Goal: Transaction & Acquisition: Purchase product/service

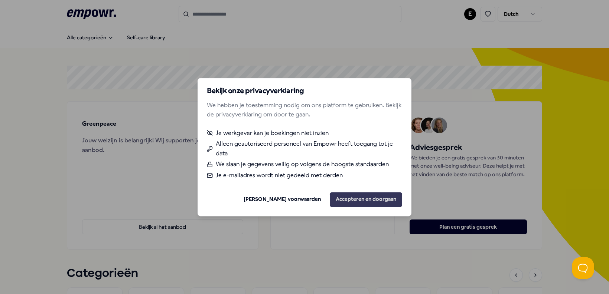
click at [354, 202] on button "Accepteren en doorgaan" at bounding box center [366, 199] width 72 height 15
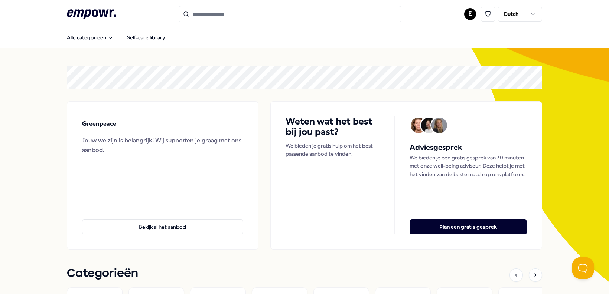
click at [472, 13] on html ".empowr-logo_svg__cls-1{fill:#03032f} E Dutch Alle categorieën Self-care librar…" at bounding box center [304, 147] width 609 height 294
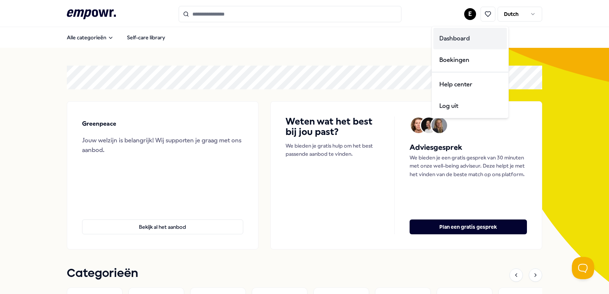
click at [463, 36] on div "Dashboard" at bounding box center [470, 39] width 74 height 22
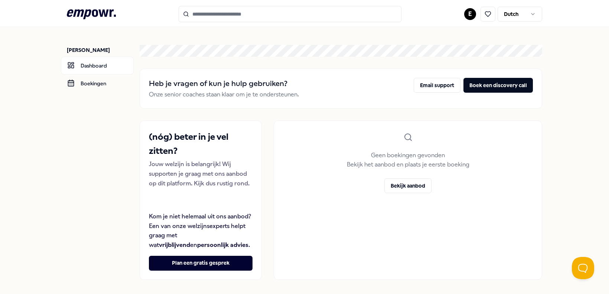
click at [92, 16] on icon ".empowr-logo_svg__cls-1{fill:#03032f}" at bounding box center [91, 14] width 49 height 14
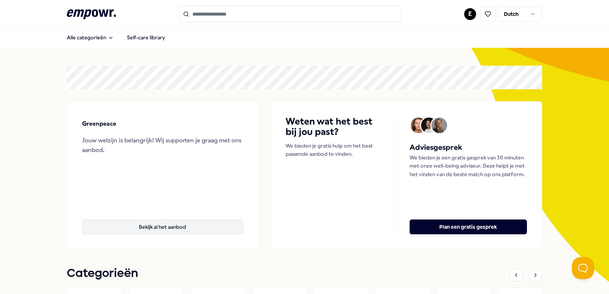
click at [155, 228] on button "Bekijk al het aanbod" at bounding box center [162, 227] width 161 height 15
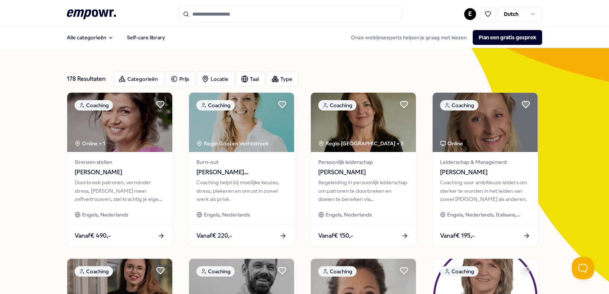
click at [471, 16] on html ".empowr-logo_svg__cls-1{fill:#03032f} E Dutch Alle categorieën Self-care librar…" at bounding box center [304, 147] width 609 height 294
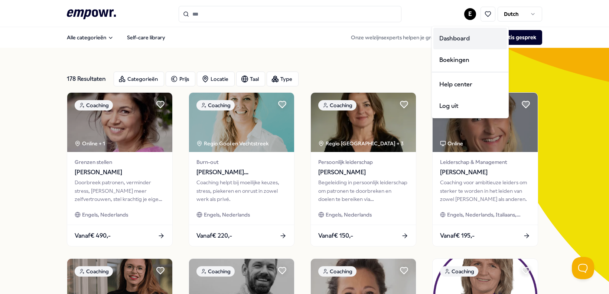
click at [462, 41] on div "Dashboard" at bounding box center [470, 39] width 74 height 22
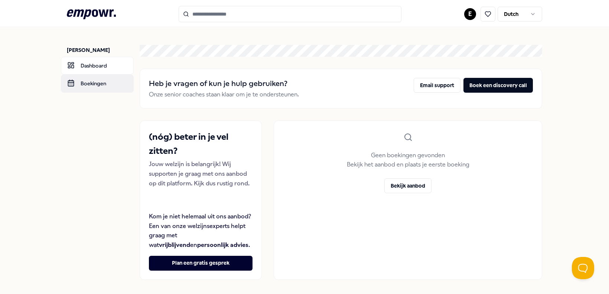
click at [91, 78] on link "Boekingen" at bounding box center [97, 84] width 73 height 18
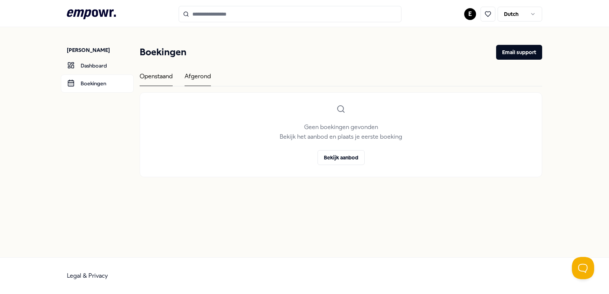
click at [193, 72] on div "Afgerond" at bounding box center [198, 79] width 26 height 14
click at [156, 78] on div "Openstaand" at bounding box center [156, 79] width 33 height 14
click at [97, 61] on link "Dashboard" at bounding box center [97, 66] width 73 height 18
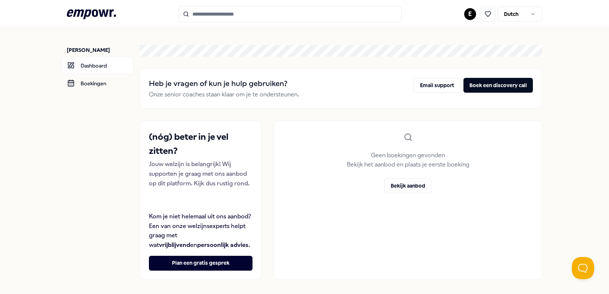
click at [101, 14] on icon at bounding box center [91, 14] width 49 height 10
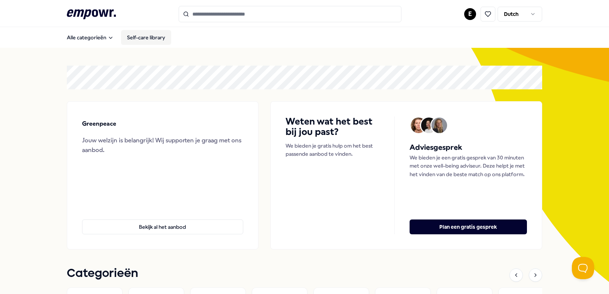
click at [139, 38] on link "Self-care library" at bounding box center [146, 37] width 50 height 15
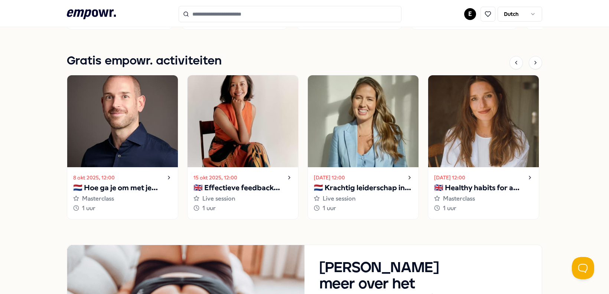
scroll to position [514, 0]
click at [180, 62] on h1 "Gratis empowr. activiteiten" at bounding box center [144, 61] width 155 height 19
click at [535, 60] on icon at bounding box center [536, 62] width 6 height 6
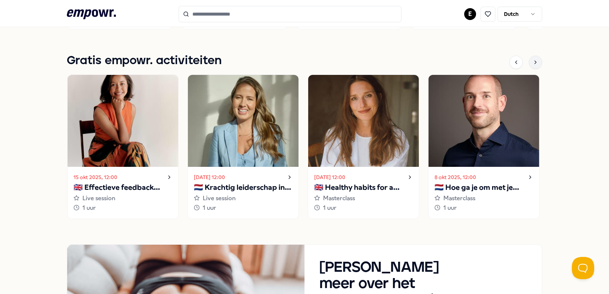
click at [535, 60] on icon at bounding box center [536, 62] width 6 height 6
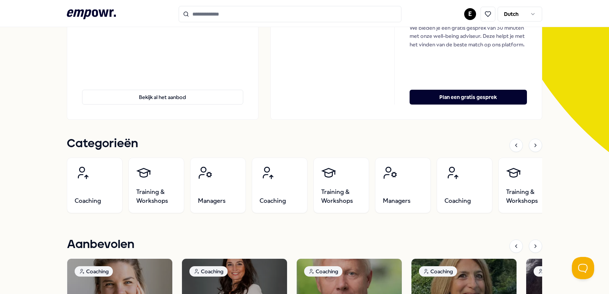
scroll to position [118, 0]
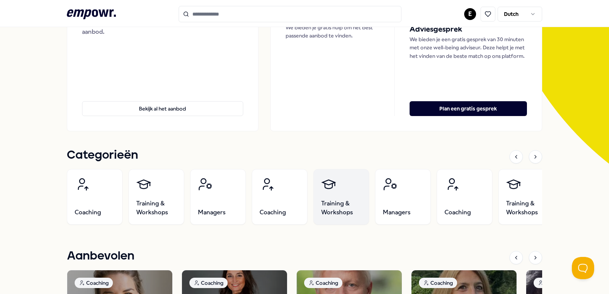
click at [349, 198] on link "Training & Workshops" at bounding box center [341, 197] width 56 height 56
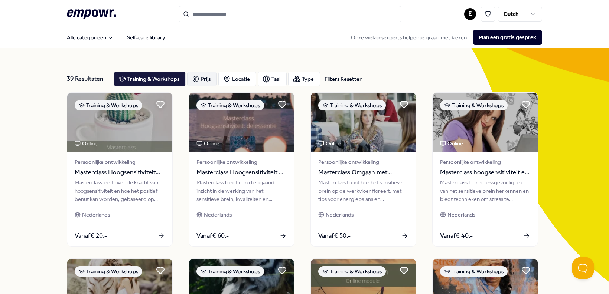
click at [201, 80] on div "Prijs" at bounding box center [202, 79] width 30 height 15
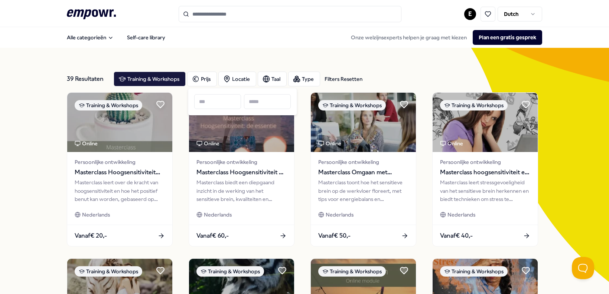
click at [267, 105] on input at bounding box center [267, 101] width 47 height 15
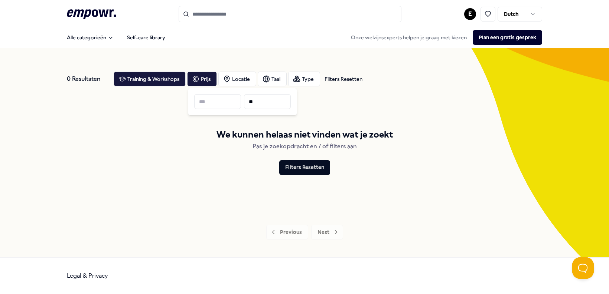
type input "**"
click at [430, 108] on div "We kunnen helaas niet vinden wat je zoekt Pas je zoekopdracht en / of filters a…" at bounding box center [304, 151] width 475 height 118
click at [210, 79] on div "Prijs" at bounding box center [202, 79] width 30 height 15
click at [270, 105] on input "**" at bounding box center [267, 101] width 47 height 15
type input "***"
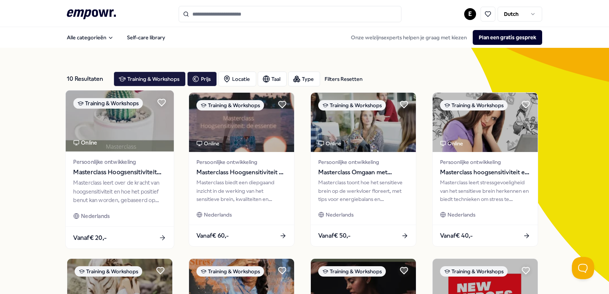
click at [167, 238] on div "Vanaf € 20,-" at bounding box center [120, 238] width 108 height 22
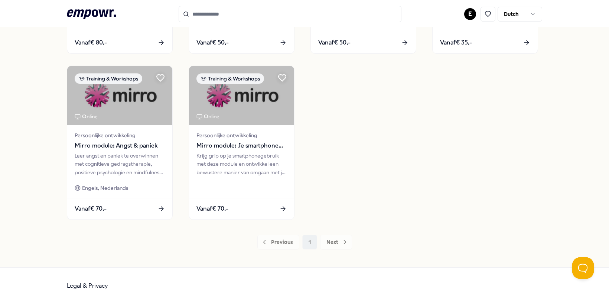
scroll to position [364, 0]
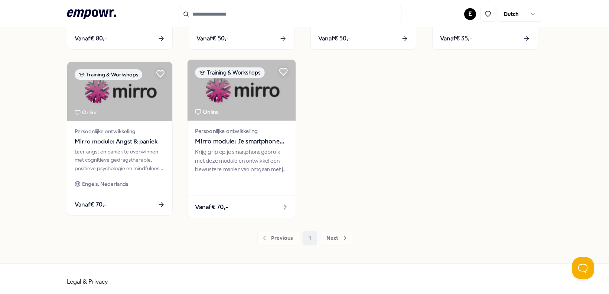
click at [269, 199] on div "Vanaf € 70,-" at bounding box center [242, 207] width 108 height 22
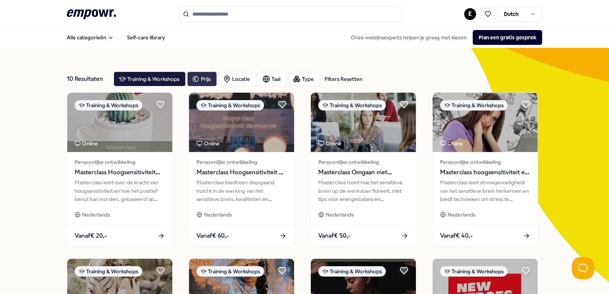
click at [203, 80] on div "Prijs" at bounding box center [202, 79] width 30 height 15
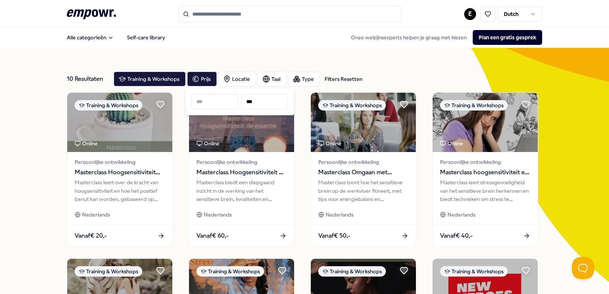
click at [334, 79] on div "Filters Resetten" at bounding box center [344, 79] width 38 height 8
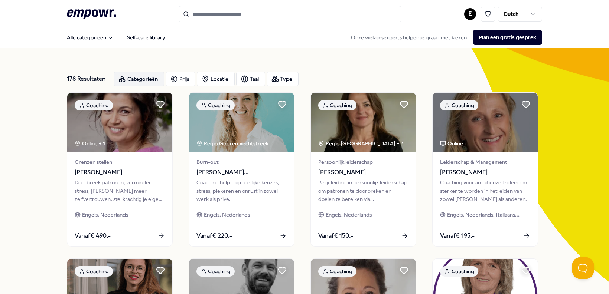
click at [135, 73] on div "Categorieën" at bounding box center [139, 79] width 51 height 15
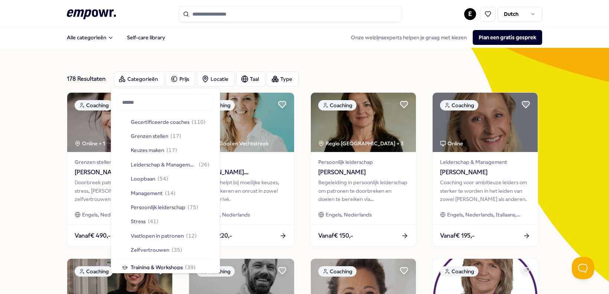
scroll to position [36, 0]
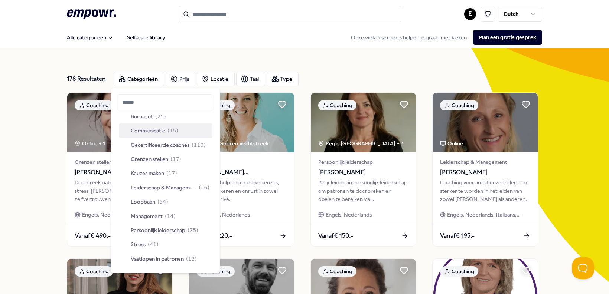
click at [149, 130] on span "Communicatie" at bounding box center [148, 131] width 35 height 8
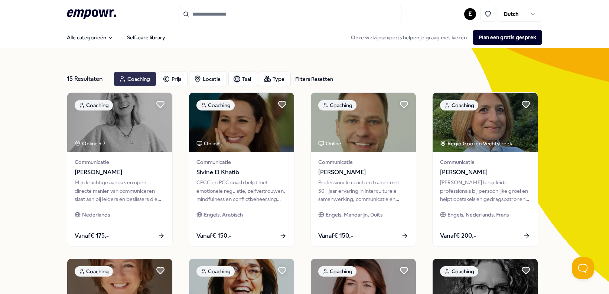
click at [125, 82] on div "Coaching" at bounding box center [135, 79] width 43 height 15
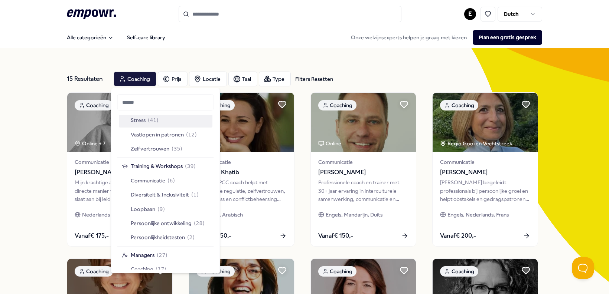
scroll to position [163, 0]
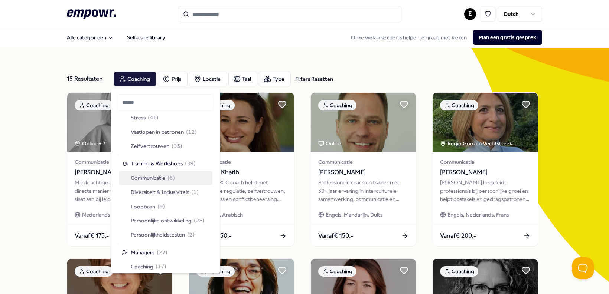
click at [154, 175] on span "Communicatie" at bounding box center [148, 178] width 35 height 8
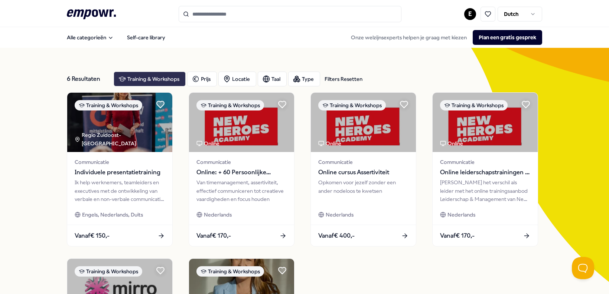
click at [130, 81] on div "Training & Workshops" at bounding box center [150, 79] width 72 height 15
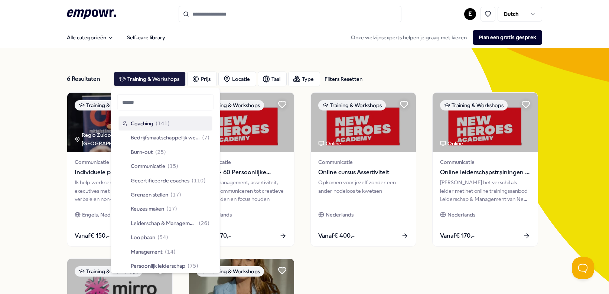
click at [207, 54] on div "6 Resultaten Filters Resetten Training & Workshops Prijs Locatie Taal Type Filt…" at bounding box center [304, 254] width 475 height 413
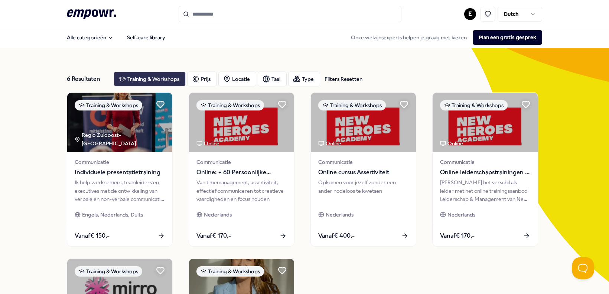
click at [147, 72] on div "Training & Workshops" at bounding box center [150, 79] width 72 height 15
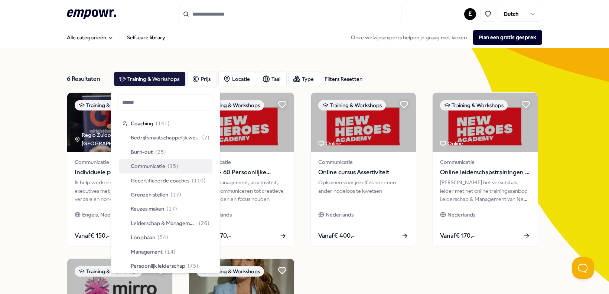
click at [154, 164] on span "Communicatie" at bounding box center [148, 166] width 35 height 8
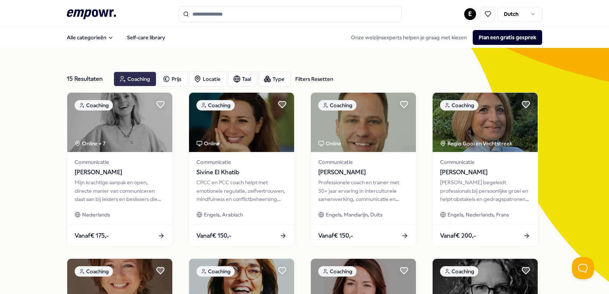
click at [137, 77] on div "Coaching" at bounding box center [135, 79] width 43 height 15
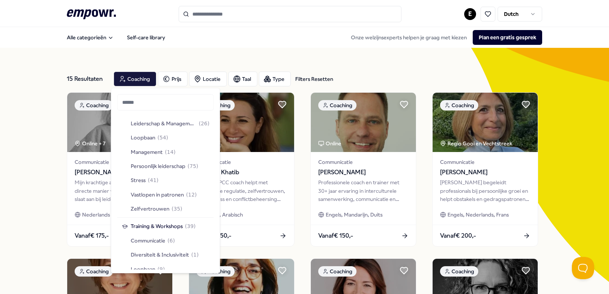
scroll to position [183, 0]
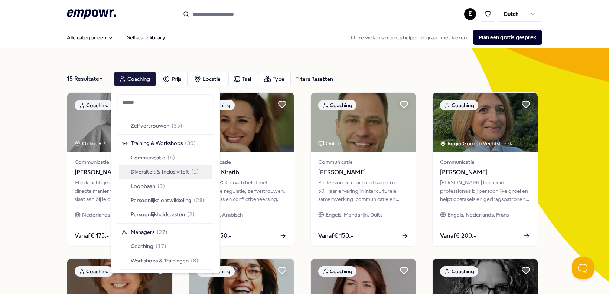
click at [156, 171] on span "Diversiteit & Inclusiviteit" at bounding box center [160, 172] width 58 height 8
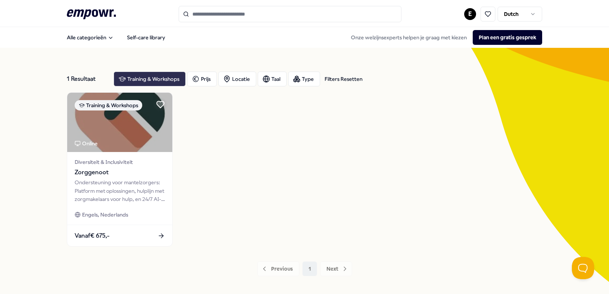
click at [136, 79] on div "Training & Workshops" at bounding box center [150, 79] width 72 height 15
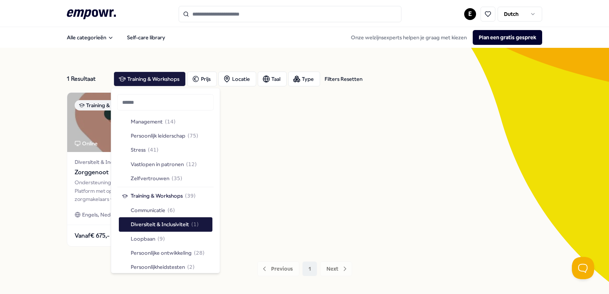
scroll to position [183, 0]
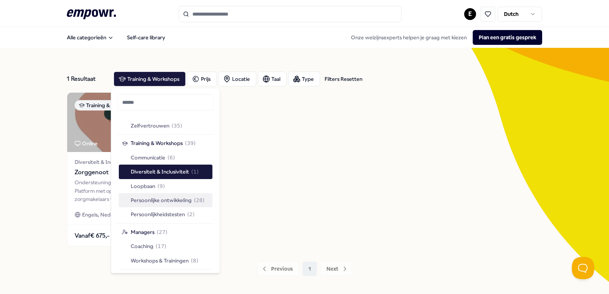
click at [153, 198] on span "Persoonlijke ontwikkeling" at bounding box center [161, 200] width 61 height 8
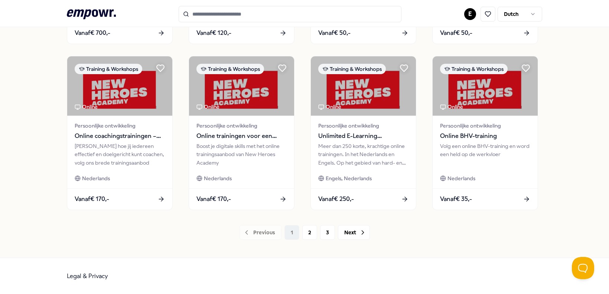
scroll to position [368, 0]
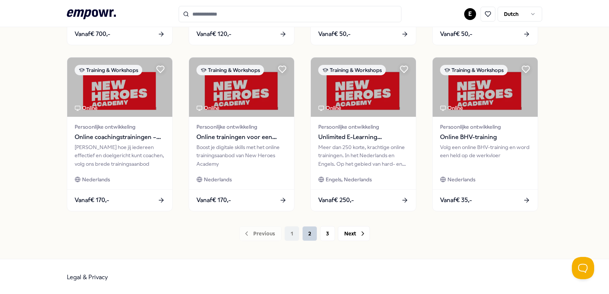
click at [306, 237] on button "2" at bounding box center [309, 234] width 15 height 15
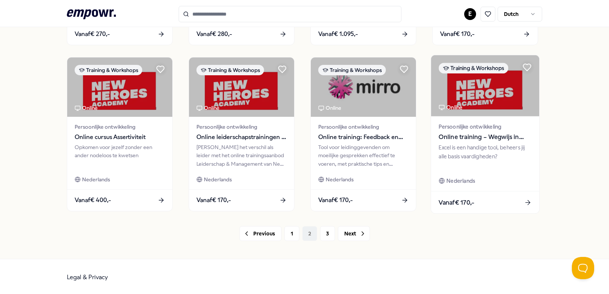
scroll to position [370, 0]
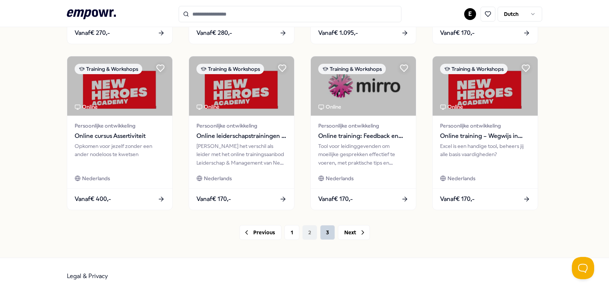
click at [323, 230] on button "3" at bounding box center [327, 232] width 15 height 15
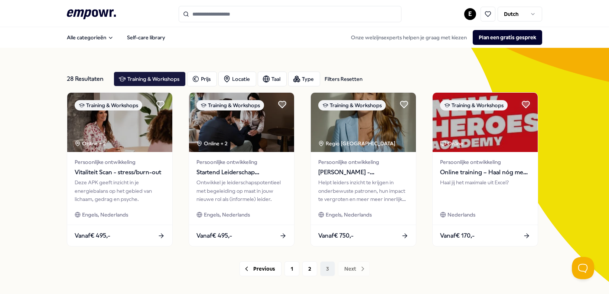
scroll to position [37, 0]
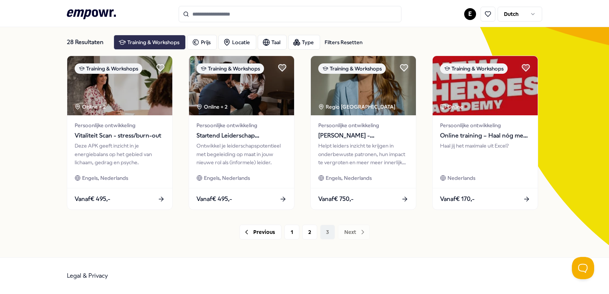
click at [141, 40] on div "Training & Workshops" at bounding box center [150, 42] width 72 height 15
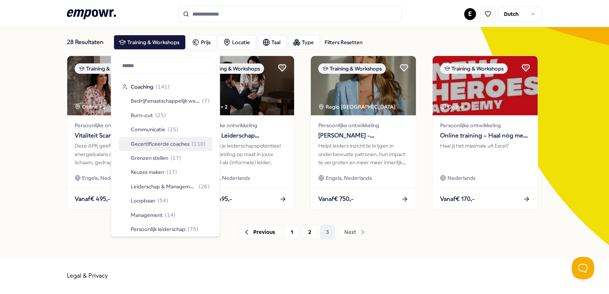
click at [165, 147] on span "Gecertificeerde coaches" at bounding box center [160, 144] width 59 height 8
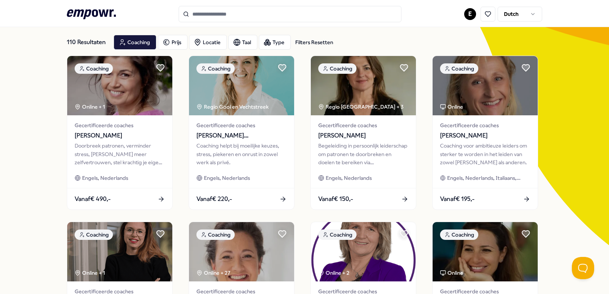
click at [90, 12] on icon at bounding box center [91, 14] width 49 height 10
